Goal: Information Seeking & Learning: Learn about a topic

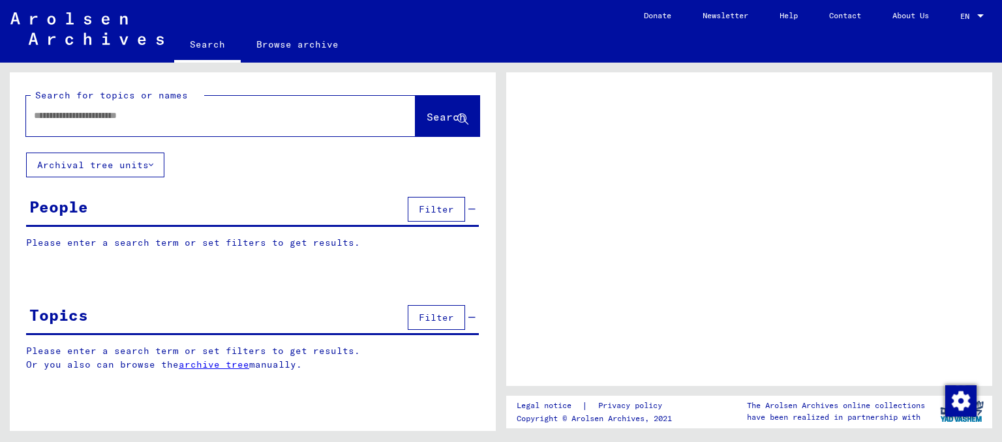
click at [102, 215] on div "People Filter" at bounding box center [252, 210] width 453 height 33
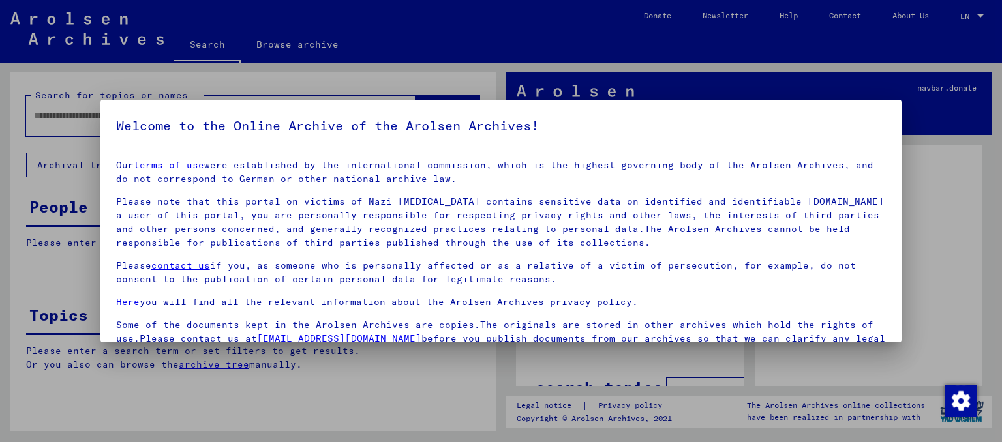
click at [23, 265] on div at bounding box center [501, 221] width 1002 height 442
click at [59, 323] on div at bounding box center [501, 221] width 1002 height 442
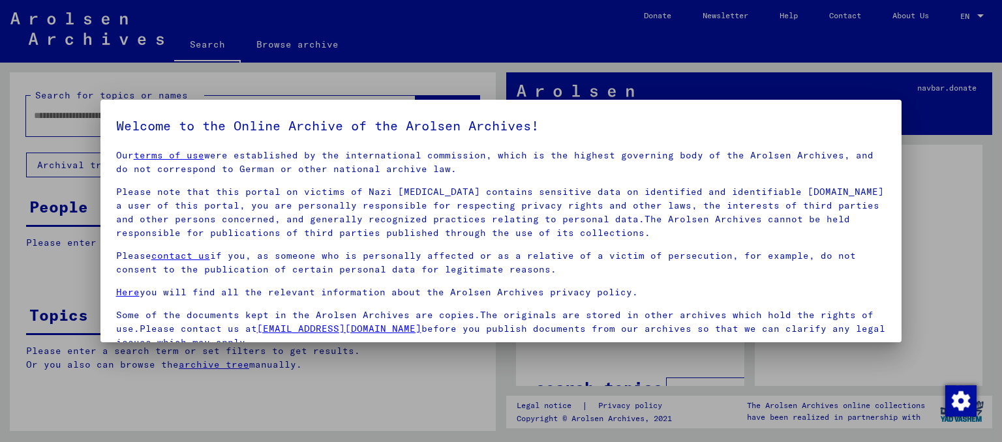
scroll to position [110, 0]
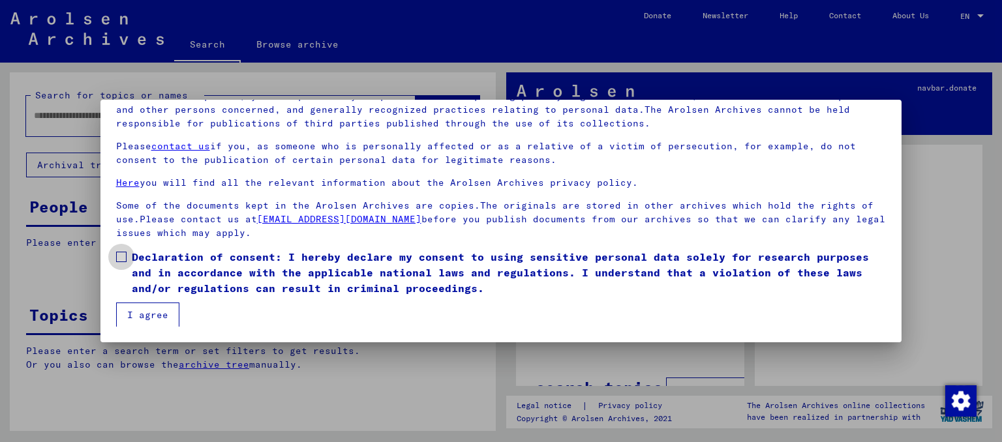
click at [123, 254] on span at bounding box center [121, 257] width 10 height 10
click at [132, 308] on button "I agree" at bounding box center [147, 315] width 63 height 25
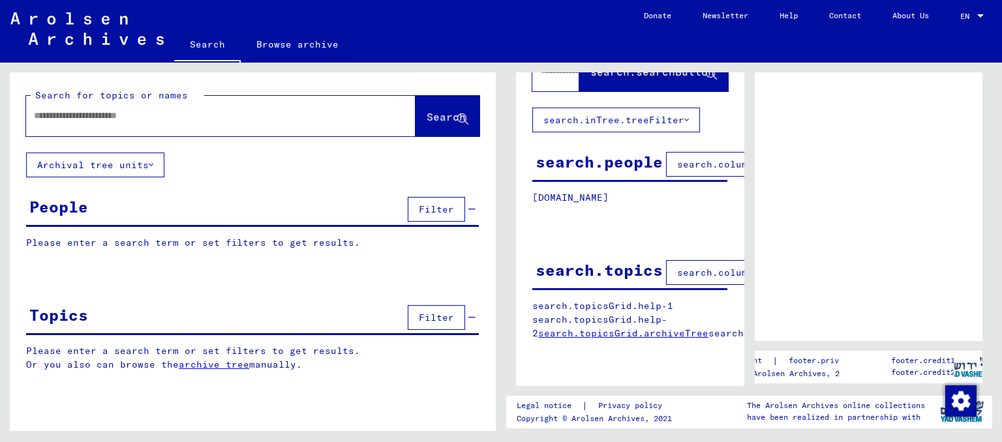
scroll to position [0, 0]
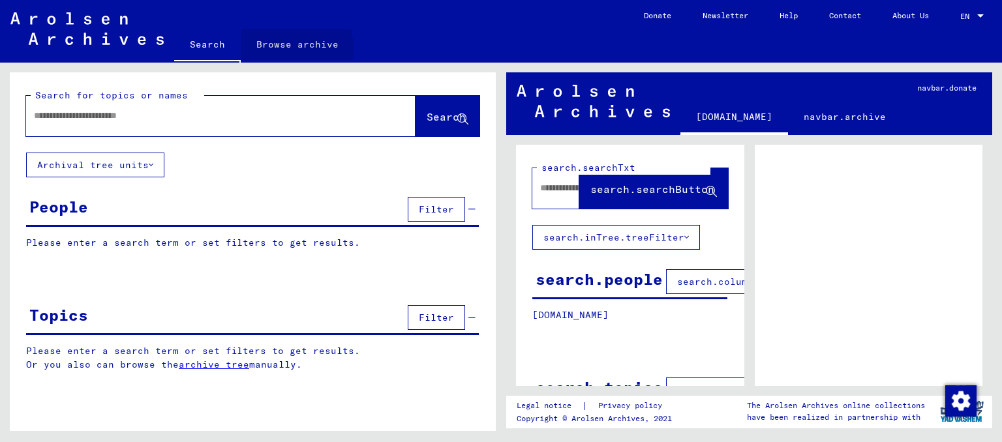
click at [278, 48] on link "Browse archive" at bounding box center [297, 44] width 113 height 31
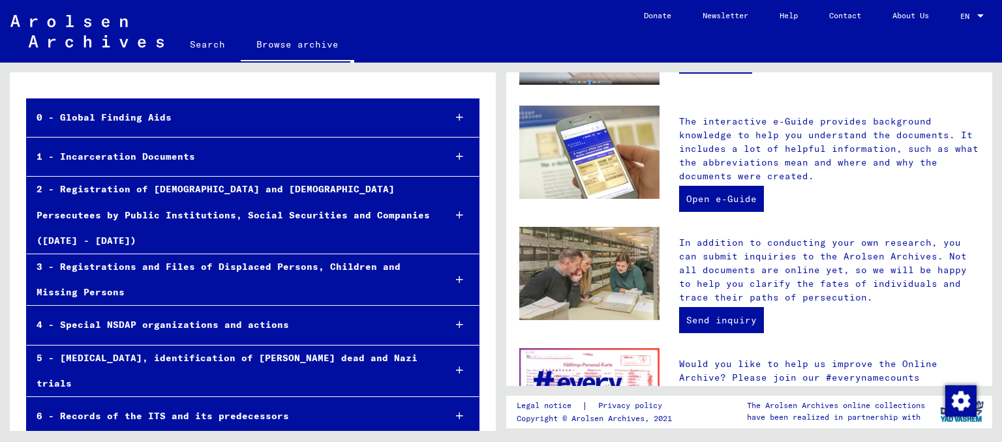
scroll to position [432, 0]
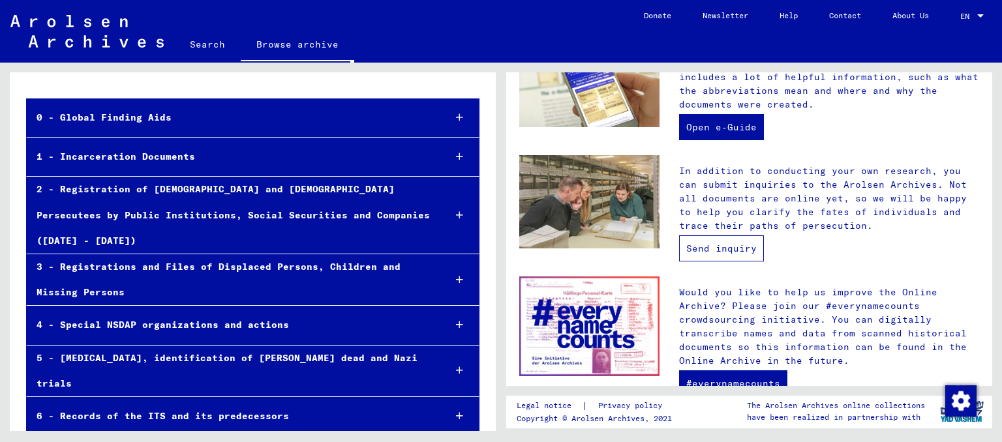
click at [734, 238] on link "Send inquiry" at bounding box center [721, 248] width 85 height 26
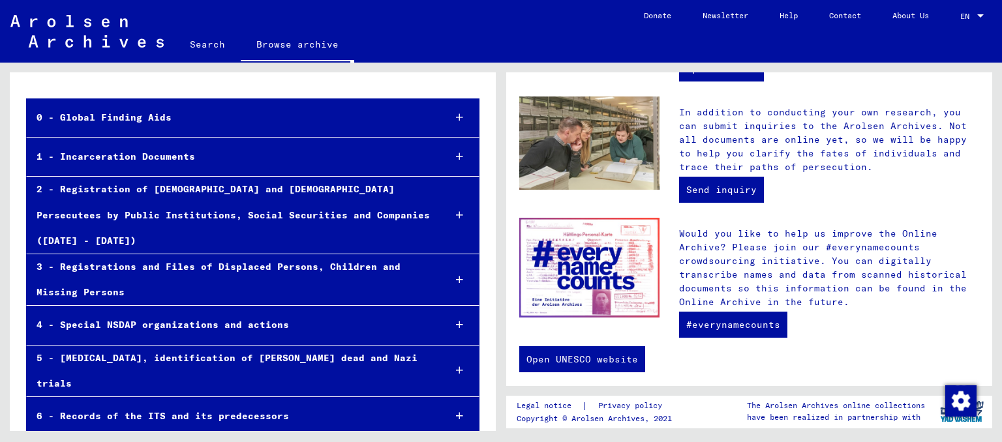
click at [327, 346] on div "5 - Death Marches, identification of unkown dead and Nazi trials" at bounding box center [230, 371] width 407 height 51
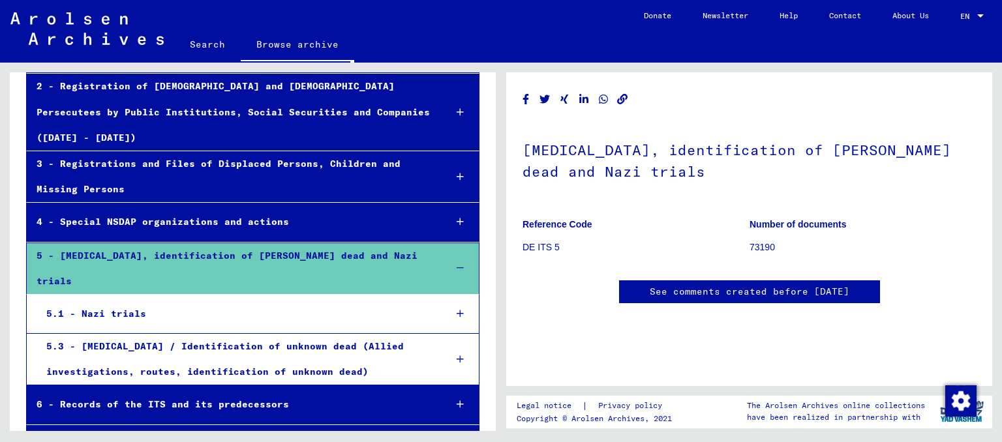
scroll to position [197, 0]
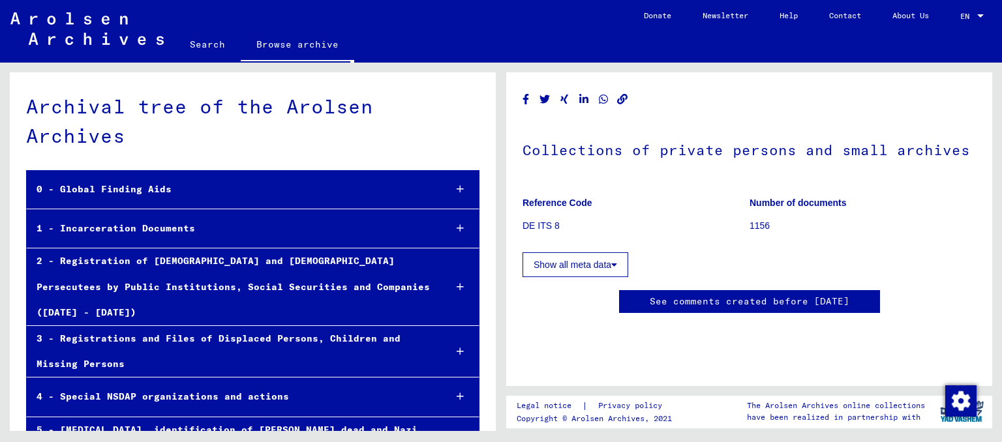
click at [262, 216] on div "1 - Incarceration Documents" at bounding box center [231, 228] width 408 height 25
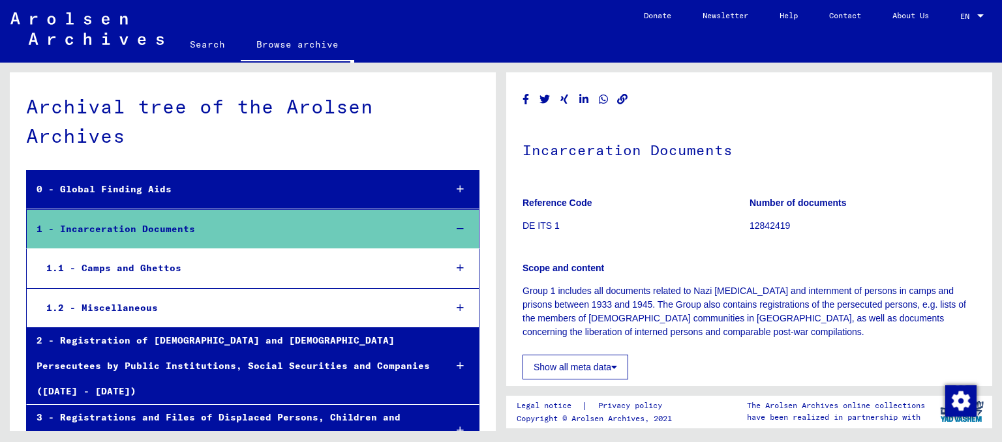
click at [254, 328] on div "2 - Registration of Foreigners and German Persecutees by Public Institutions, S…" at bounding box center [231, 366] width 408 height 77
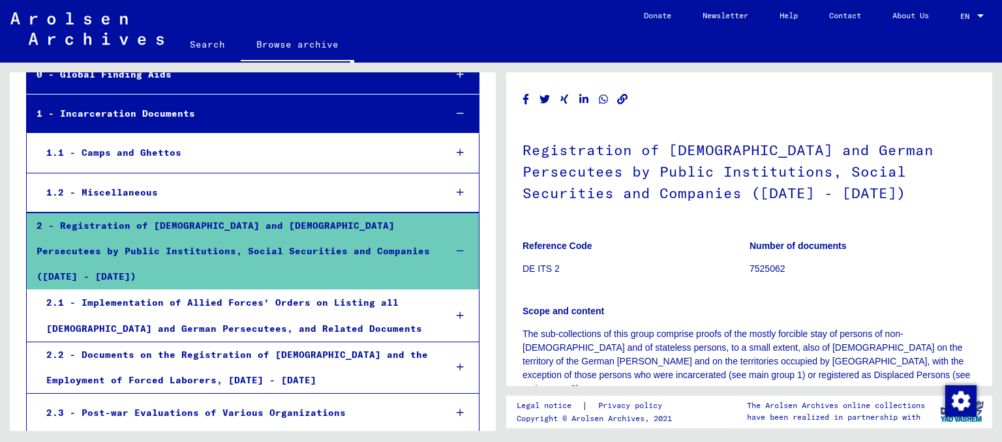
scroll to position [143, 0]
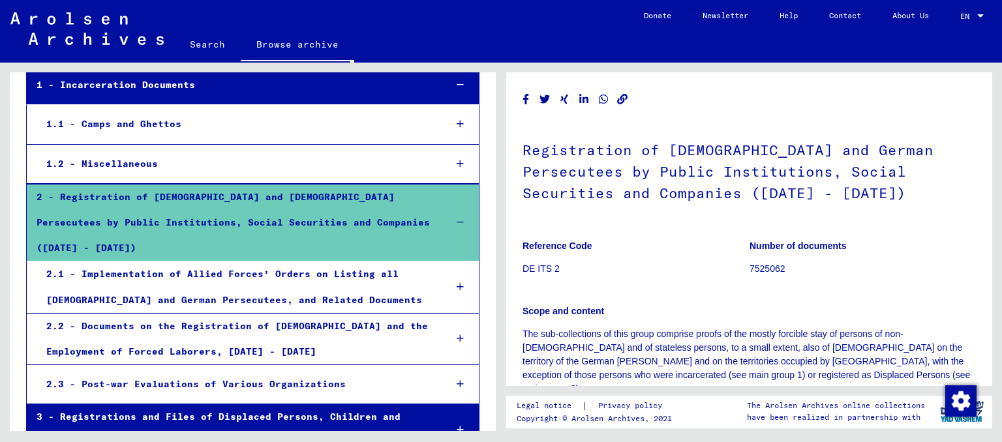
click at [460, 380] on icon at bounding box center [460, 384] width 7 height 9
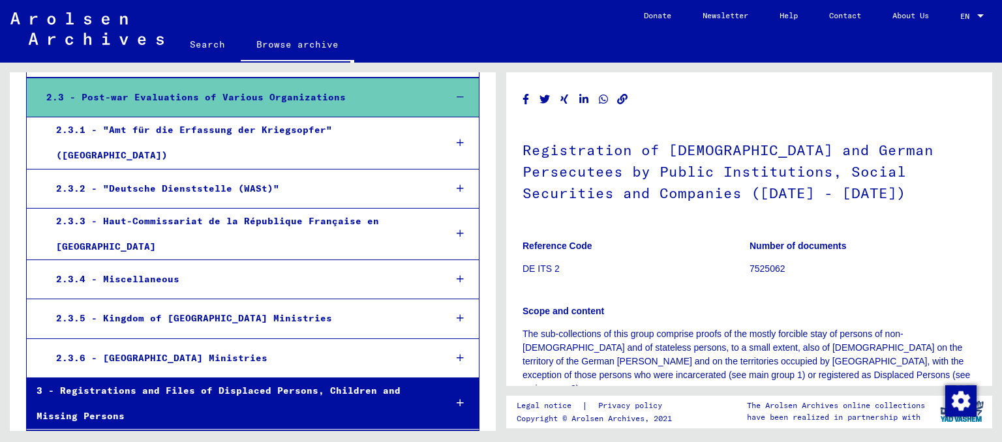
scroll to position [432, 0]
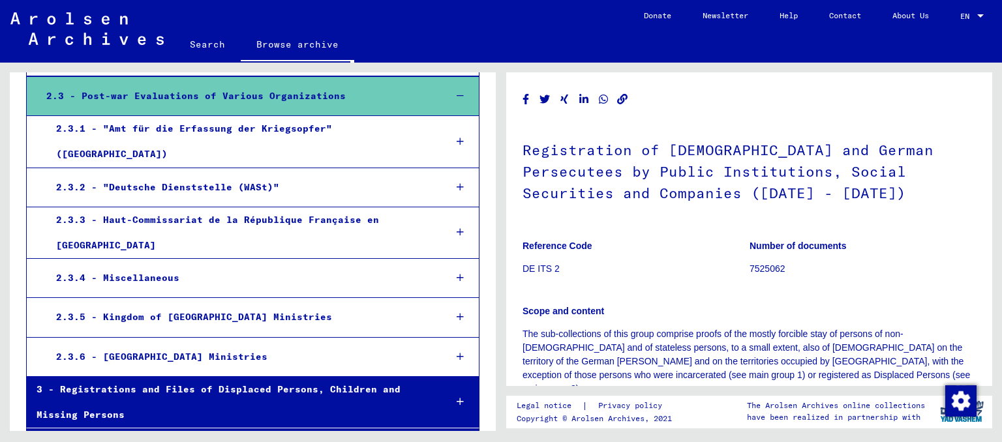
click at [460, 397] on icon at bounding box center [460, 401] width 7 height 9
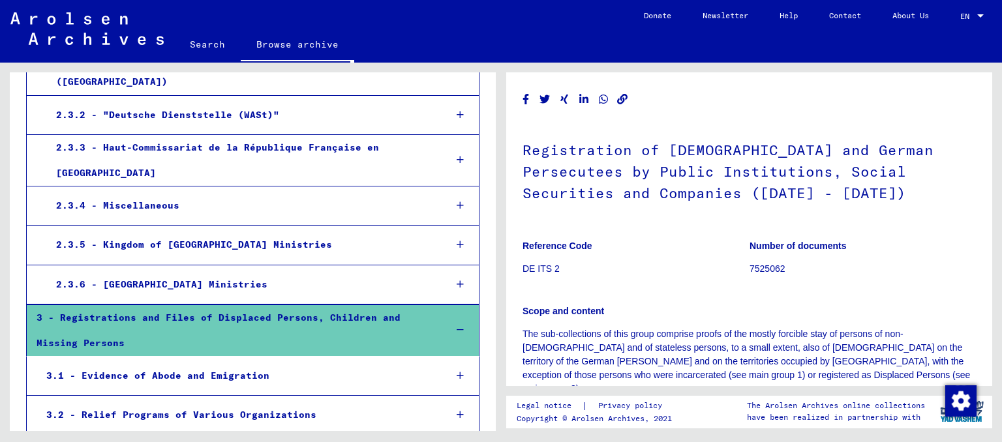
scroll to position [575, 0]
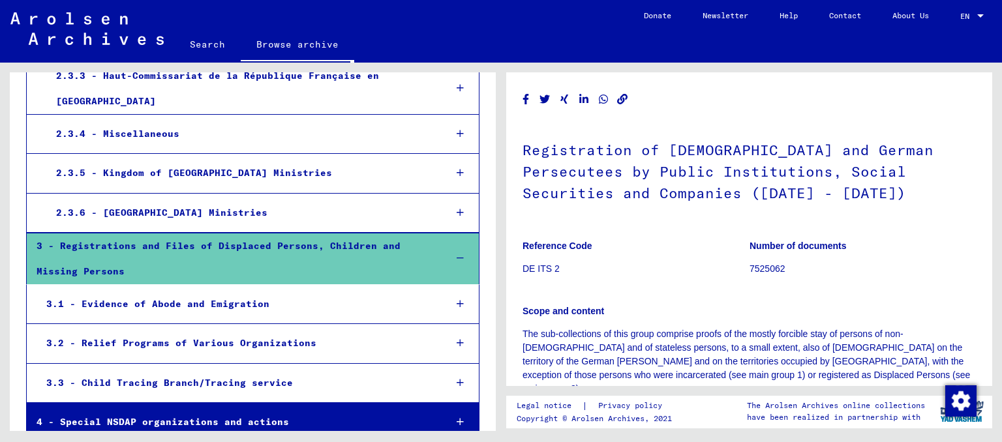
click at [454, 364] on div at bounding box center [460, 383] width 38 height 38
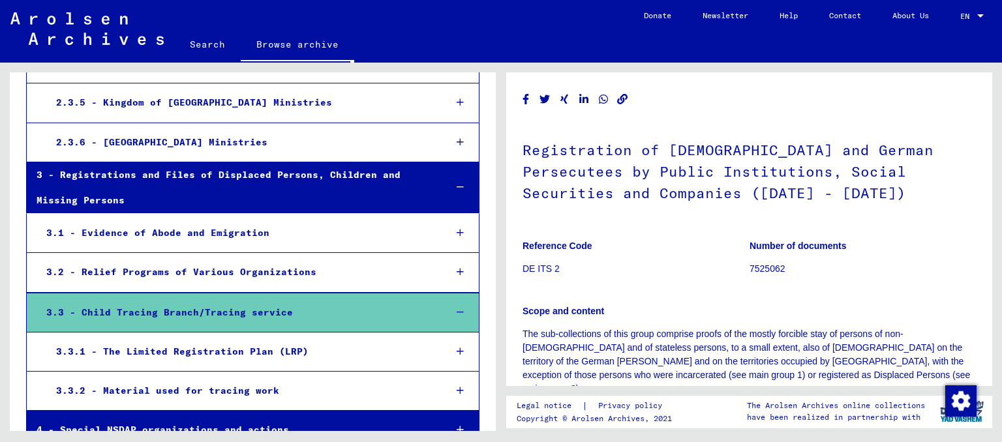
scroll to position [647, 0]
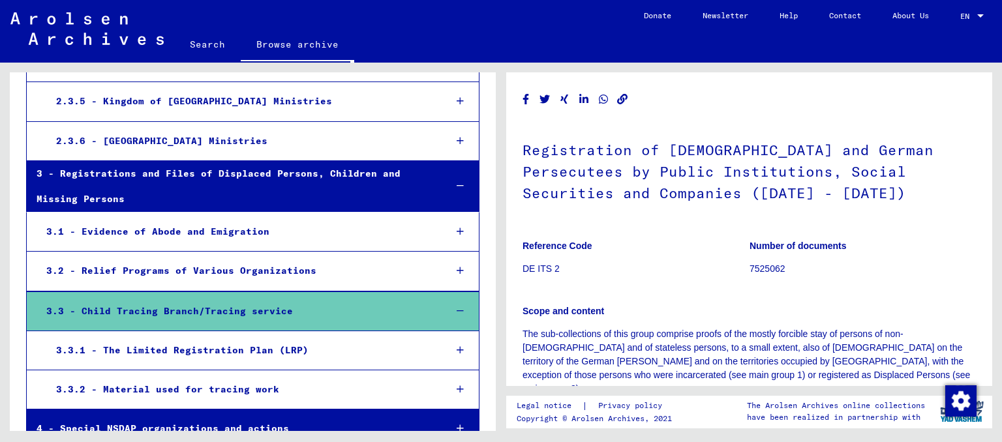
click at [457, 385] on icon at bounding box center [460, 389] width 7 height 9
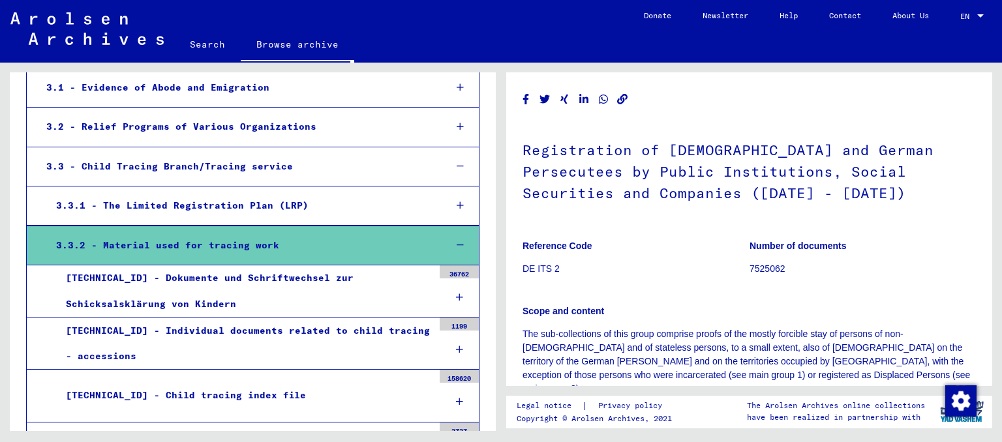
scroll to position [935, 0]
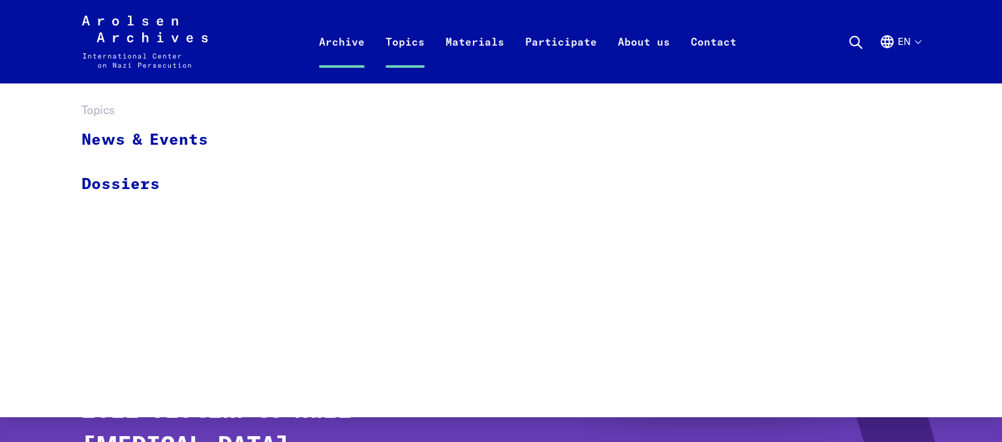
click at [418, 46] on link "Topics" at bounding box center [405, 57] width 60 height 52
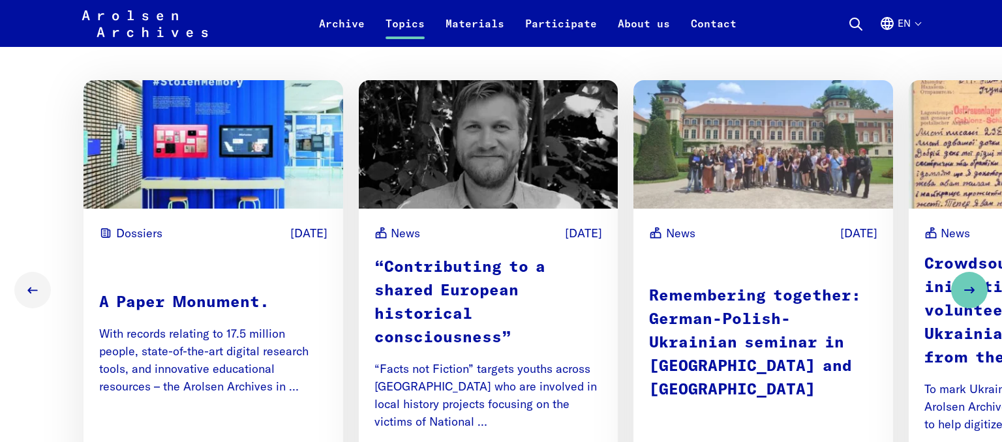
scroll to position [826, 0]
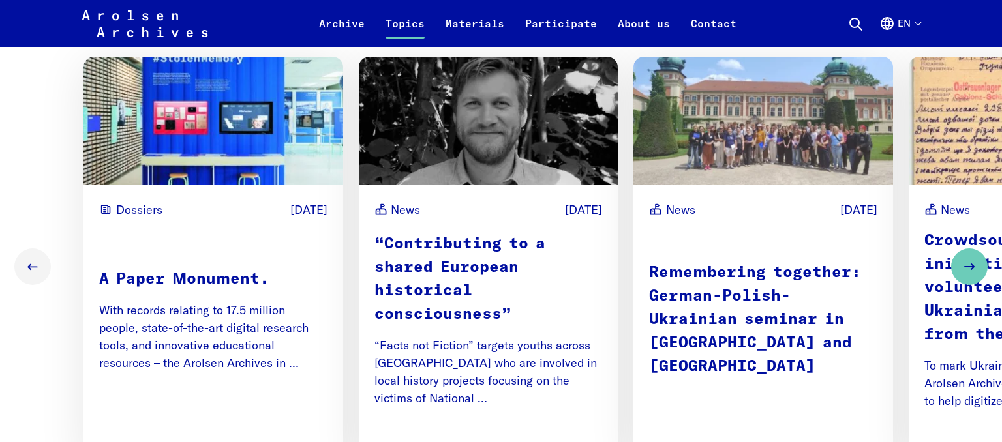
click at [490, 138] on img "2 / 10" at bounding box center [489, 121] width 260 height 129
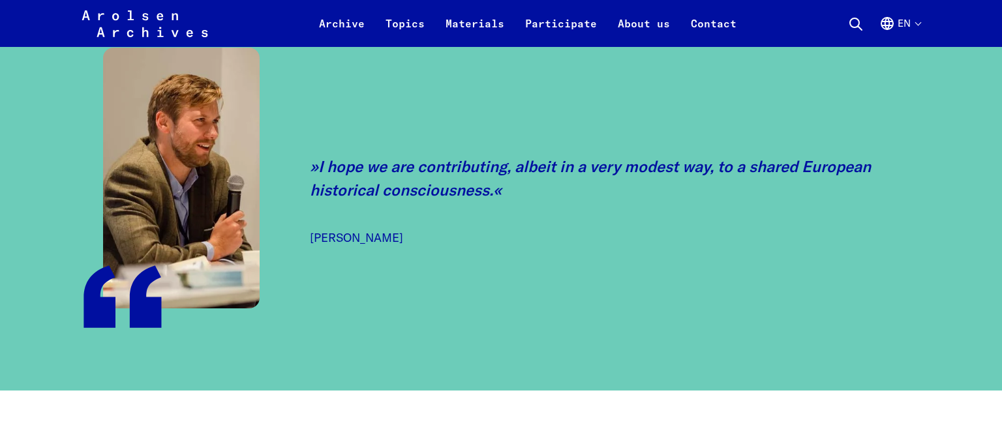
scroll to position [1239, 0]
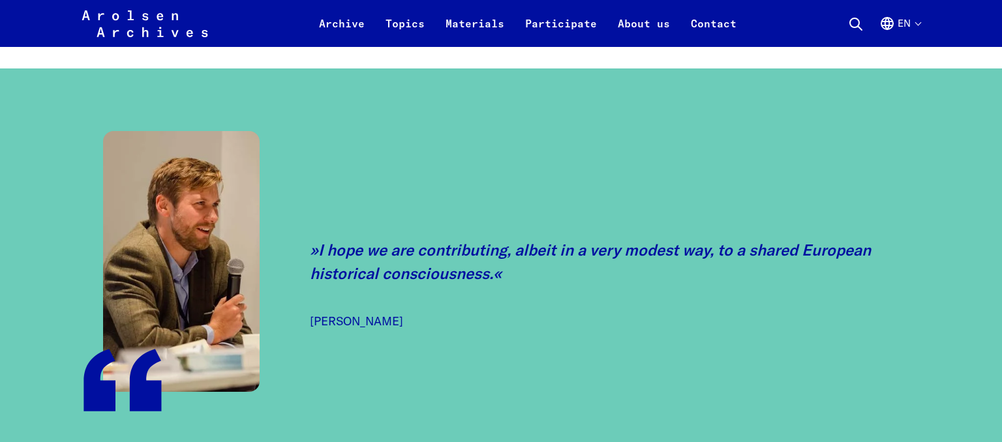
drag, startPoint x: 310, startPoint y: 323, endPoint x: 416, endPoint y: 327, distance: 106.4
click at [416, 327] on blockquote "I hope we are contributing, albeit in a very modest way, to a shared European h…" at bounding box center [614, 284] width 609 height 93
copy cite "Andreas Holtberget"
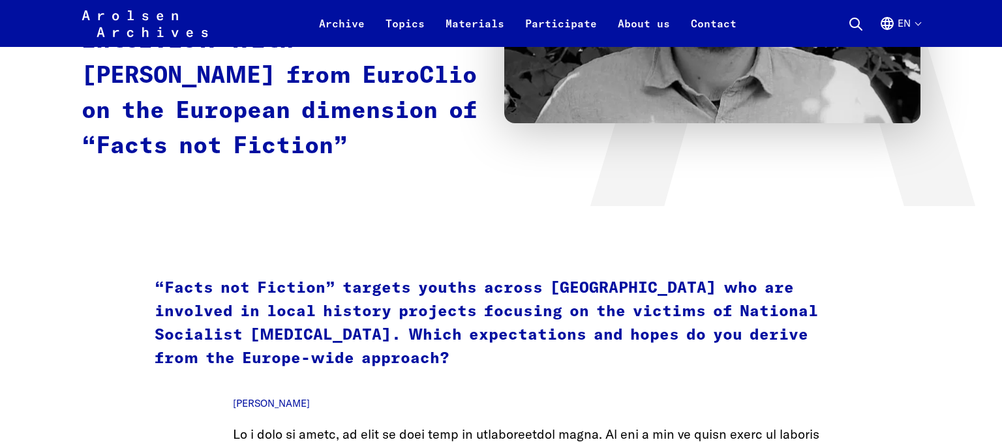
scroll to position [0, 0]
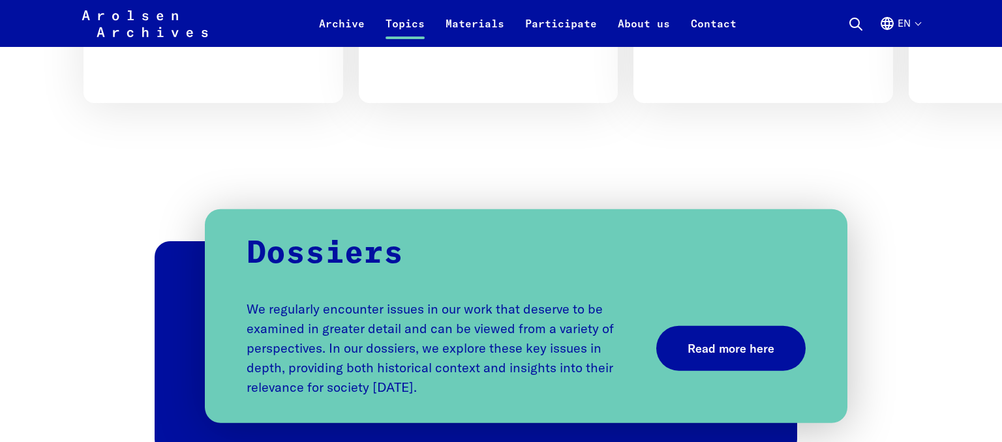
scroll to position [1214, 0]
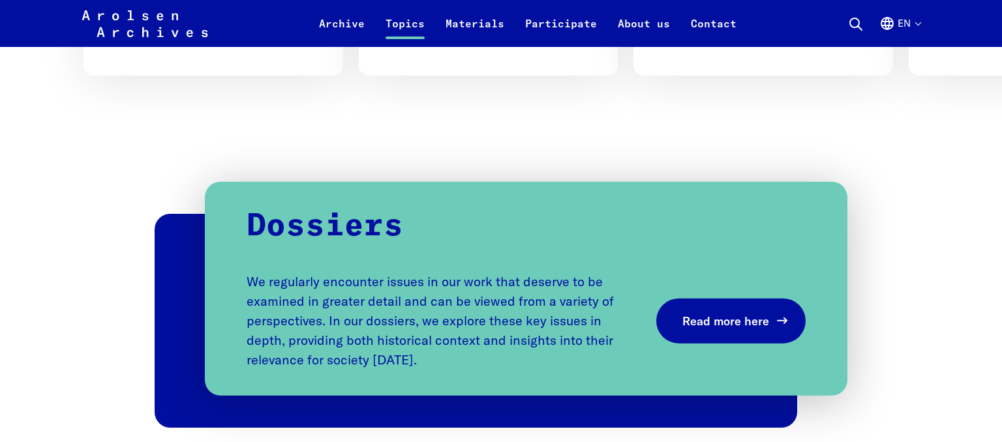
click at [711, 329] on span "Read more here" at bounding box center [725, 321] width 87 height 18
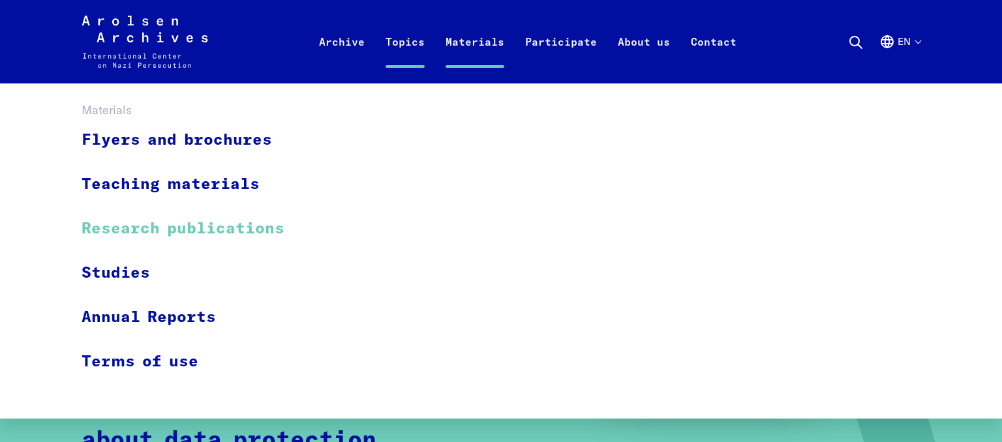
click at [239, 232] on link "Research publications" at bounding box center [192, 229] width 220 height 44
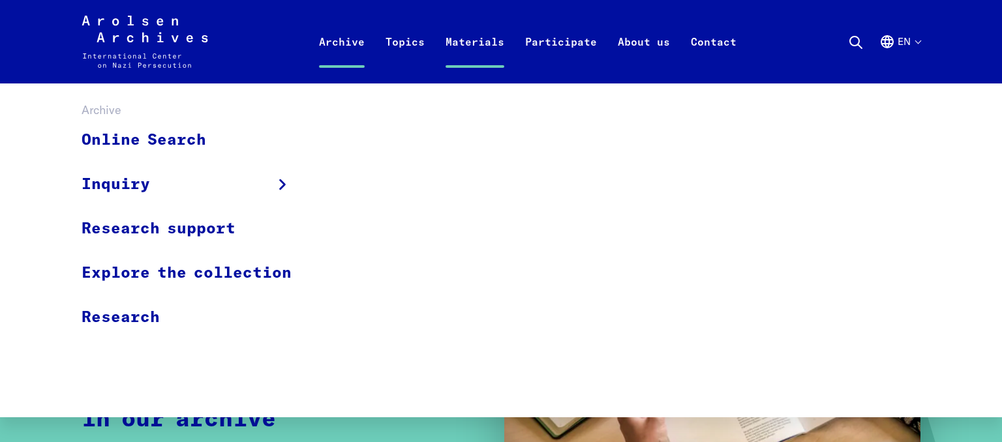
click at [351, 40] on link "Archive" at bounding box center [341, 57] width 67 height 52
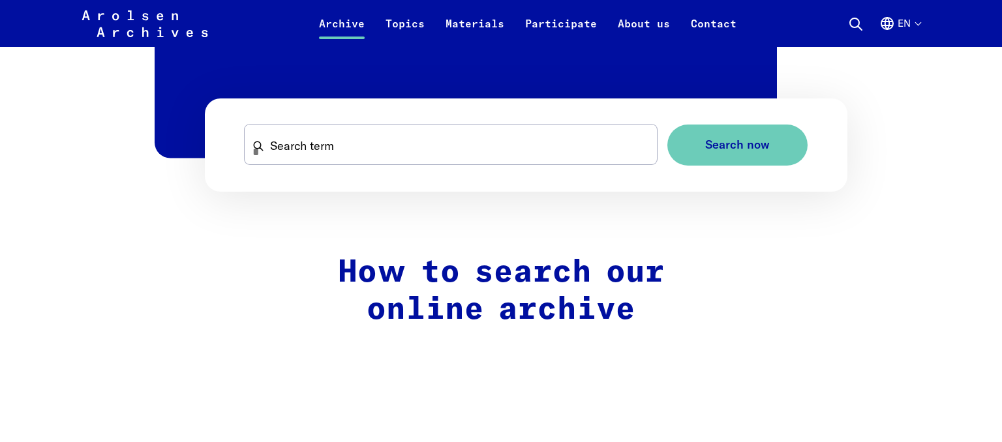
scroll to position [895, 0]
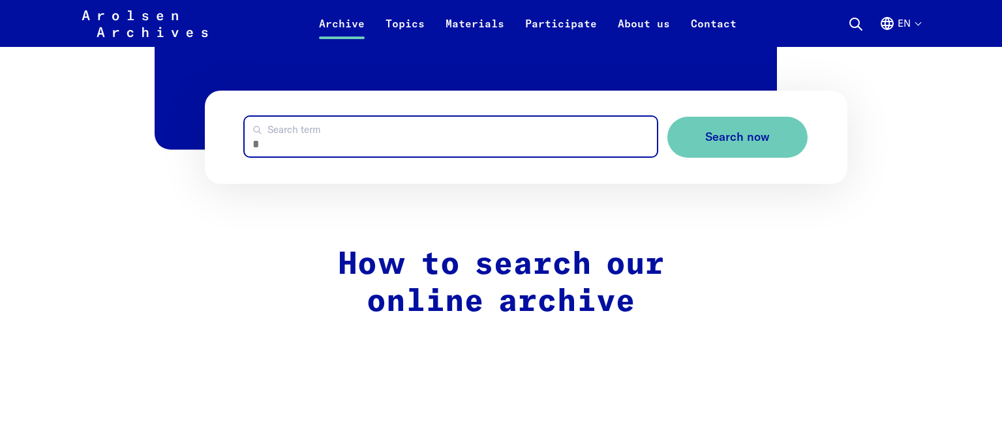
click at [367, 120] on input "Search term" at bounding box center [451, 137] width 412 height 40
type input "******"
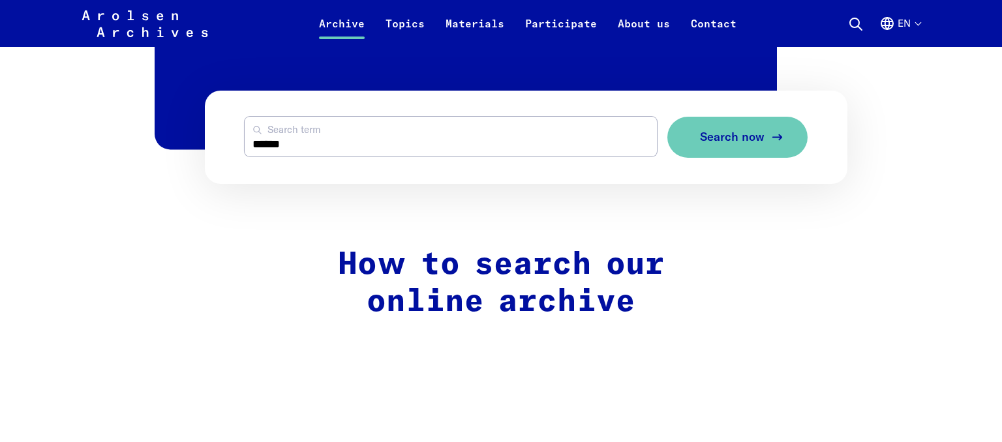
click at [736, 136] on span "Search now" at bounding box center [732, 137] width 65 height 14
